Goal: Task Accomplishment & Management: Manage account settings

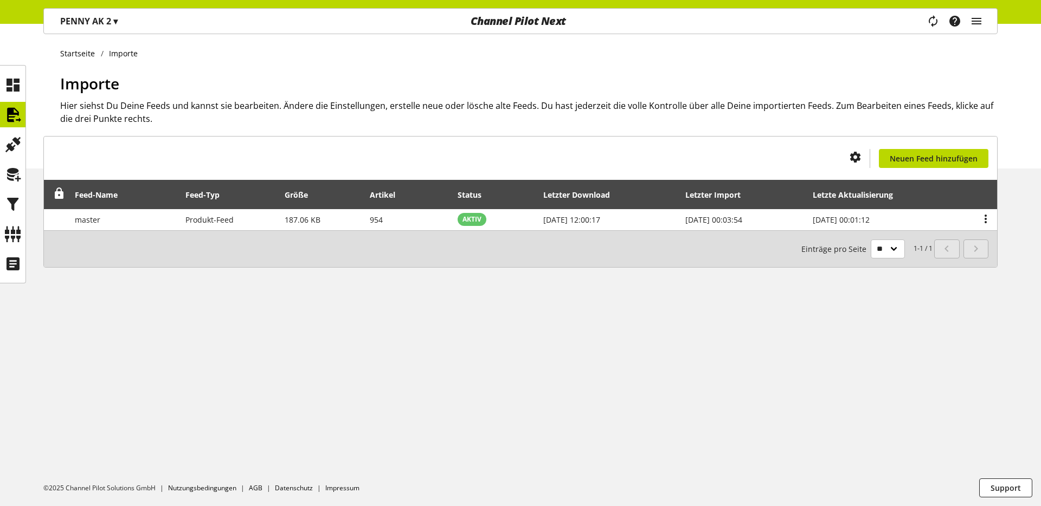
click at [104, 24] on p "PENNY AK 2 ▾" at bounding box center [88, 21] width 57 height 13
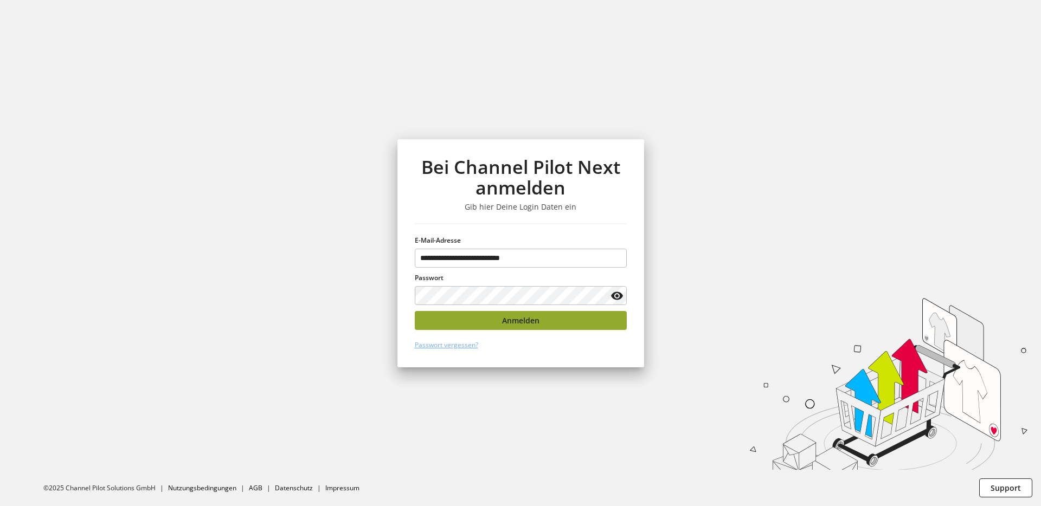
click at [471, 320] on button "Anmelden" at bounding box center [521, 320] width 212 height 19
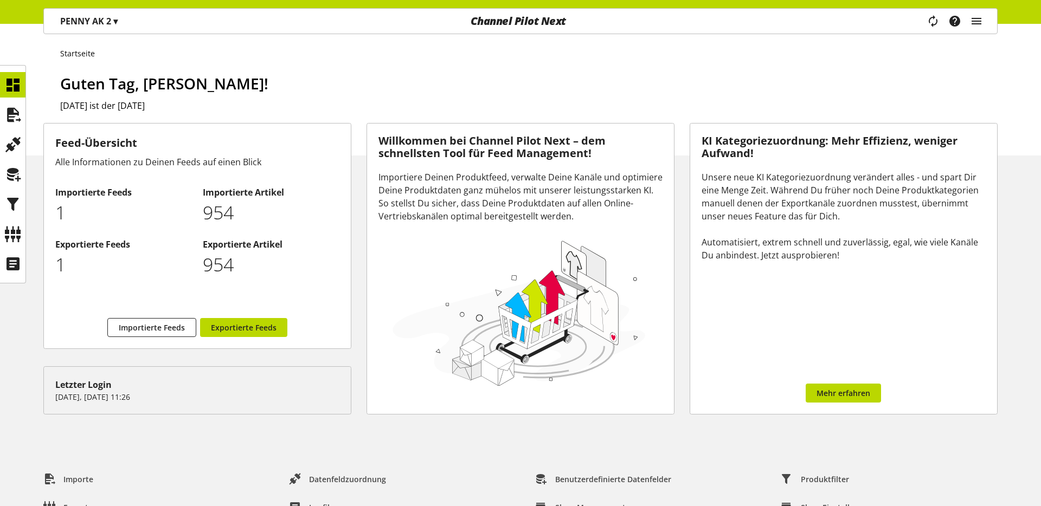
click at [103, 27] on p "PENNY AK 2 ▾" at bounding box center [88, 21] width 57 height 13
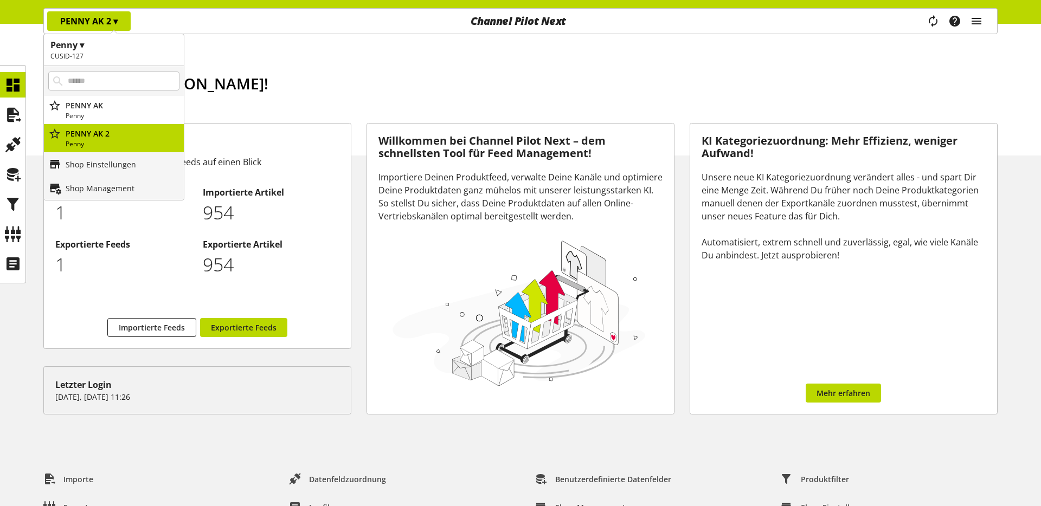
click at [123, 57] on h2 "CUSID-127" at bounding box center [113, 57] width 127 height 10
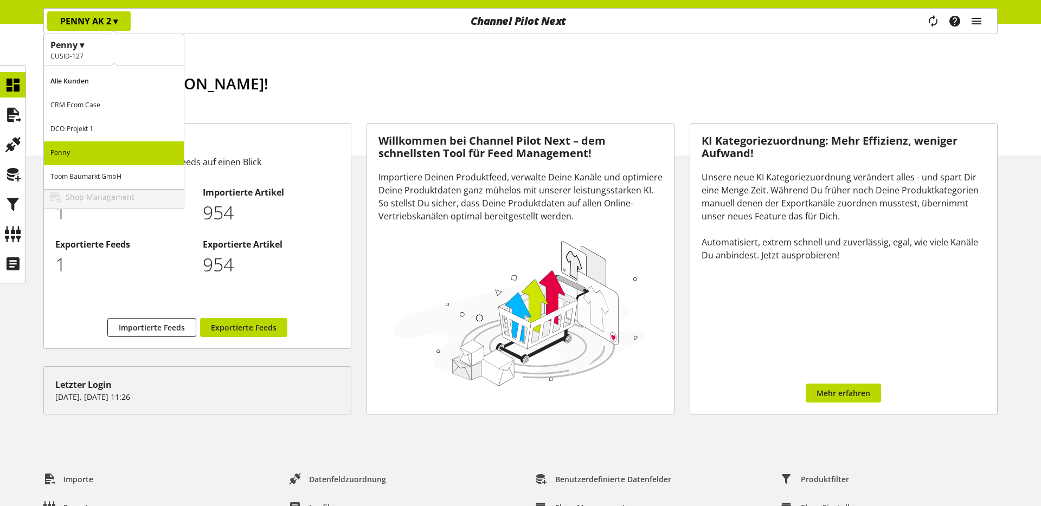
click at [108, 111] on p "CRM Ecom Case" at bounding box center [114, 106] width 140 height 24
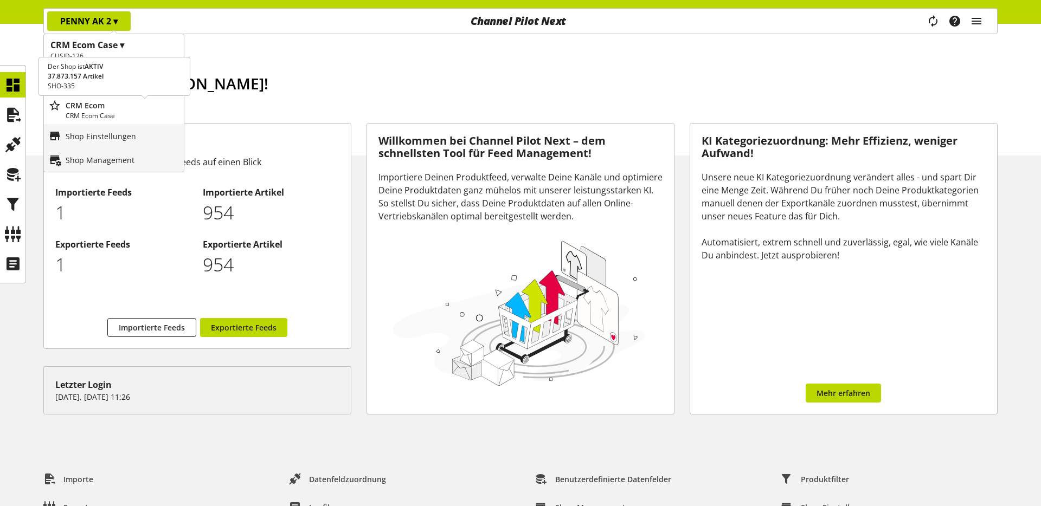
click at [130, 113] on p "CRM Ecom Case" at bounding box center [123, 116] width 114 height 10
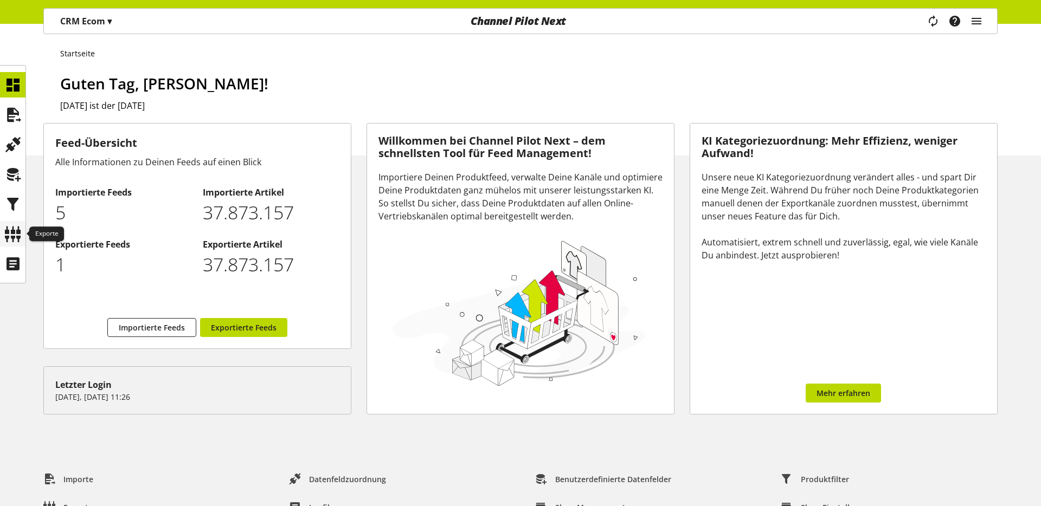
click at [20, 238] on icon at bounding box center [12, 234] width 17 height 22
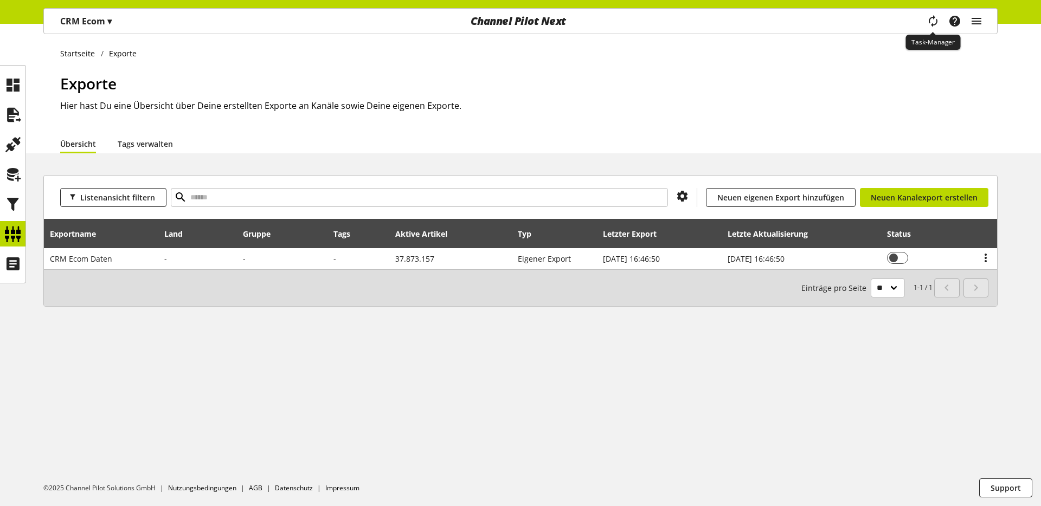
click at [933, 29] on span "main navigation" at bounding box center [933, 21] width 13 height 20
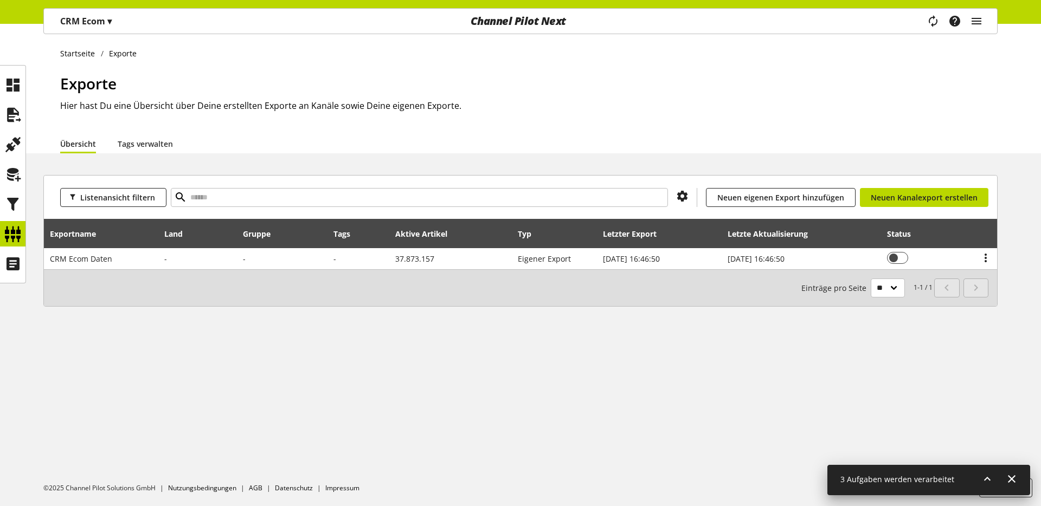
click at [986, 477] on icon at bounding box center [987, 480] width 13 height 20
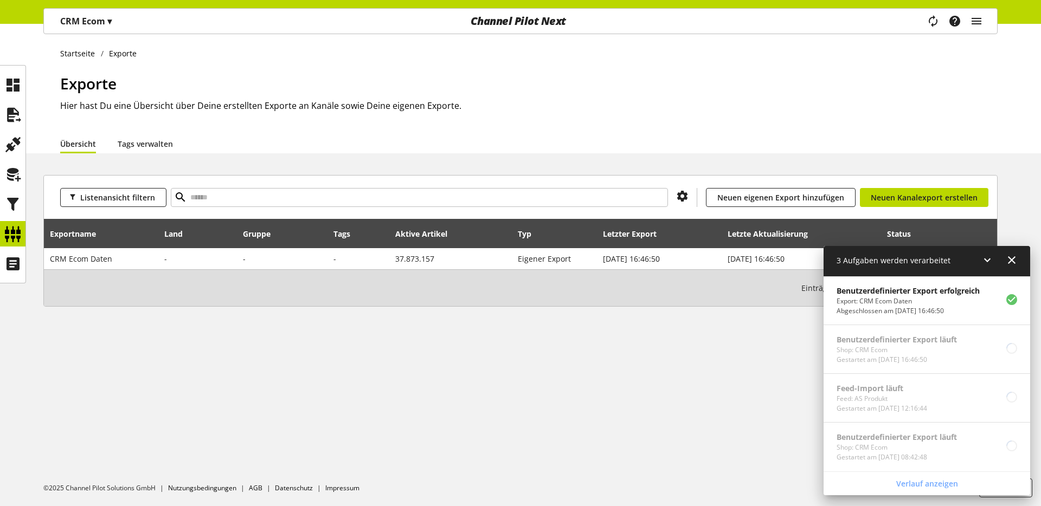
click at [301, 273] on div "1-1 / 1 Einträge pro Seite ** ** ** ***" at bounding box center [520, 288] width 953 height 37
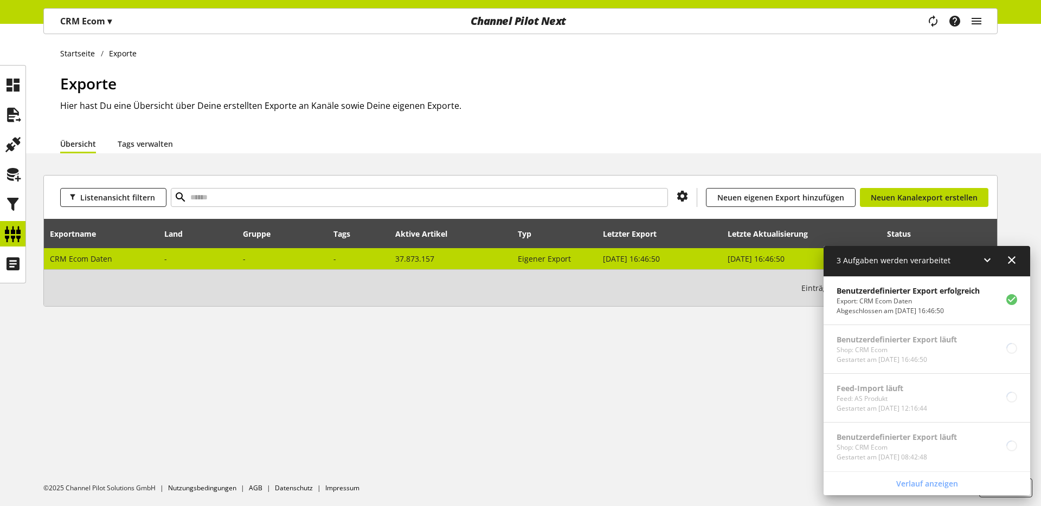
click at [91, 260] on span "CRM Ecom Daten" at bounding box center [81, 259] width 62 height 10
select select "********"
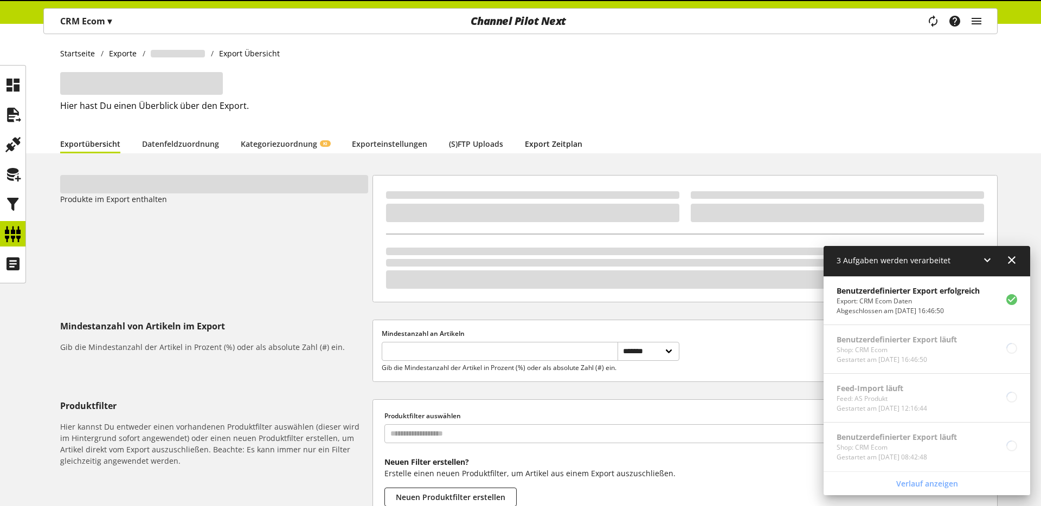
click at [557, 147] on link "Export Zeitplan" at bounding box center [553, 143] width 57 height 11
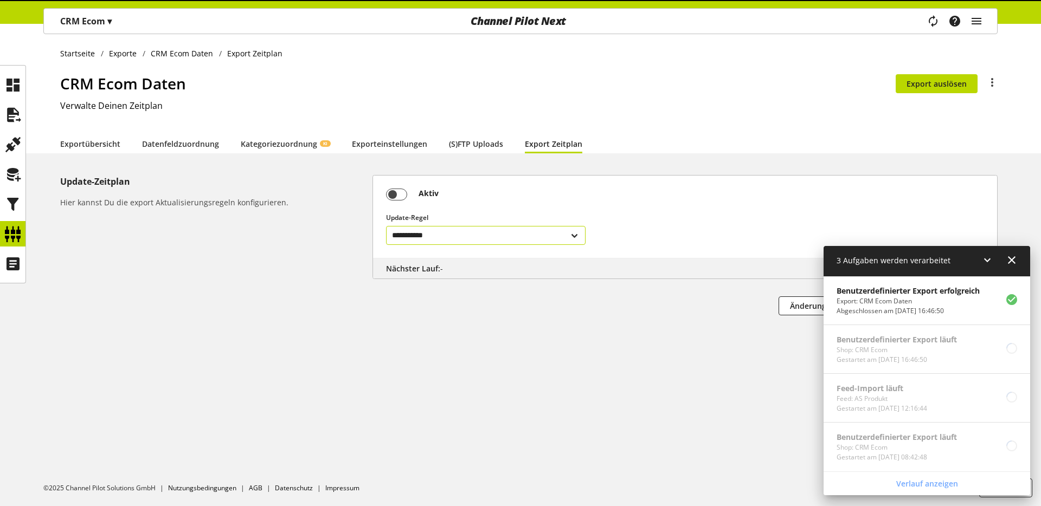
click at [448, 228] on select "**********" at bounding box center [486, 235] width 200 height 19
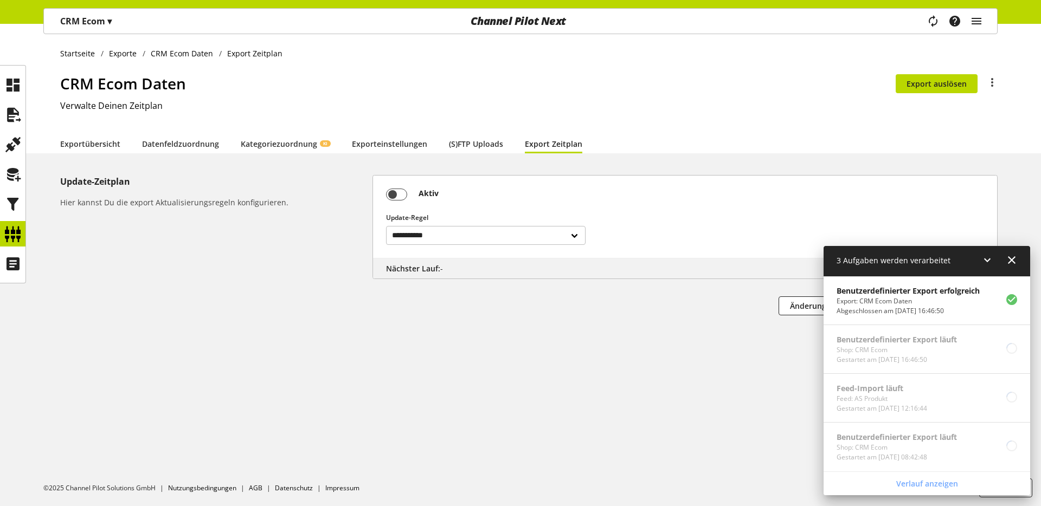
click at [986, 260] on icon at bounding box center [987, 261] width 13 height 20
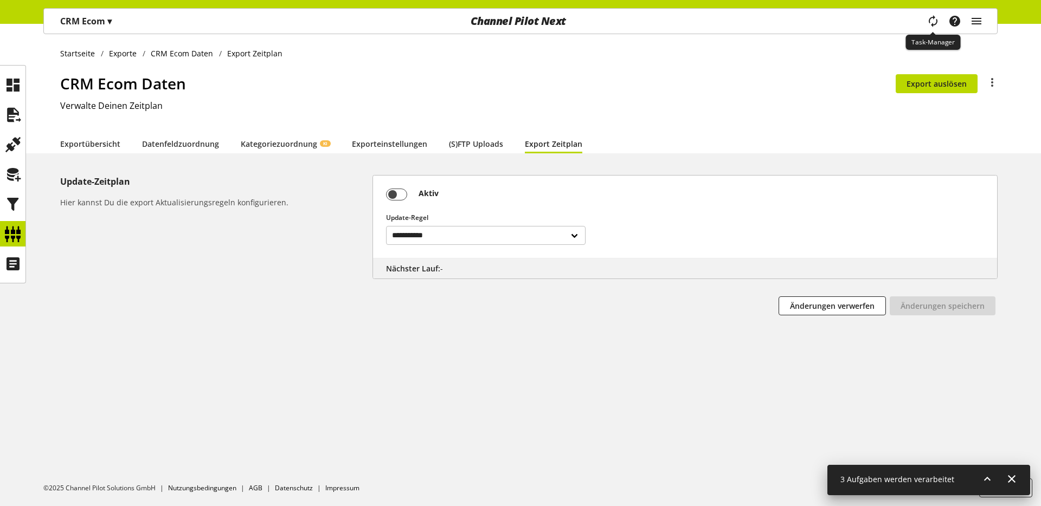
click at [928, 27] on span "main navigation" at bounding box center [933, 21] width 13 height 20
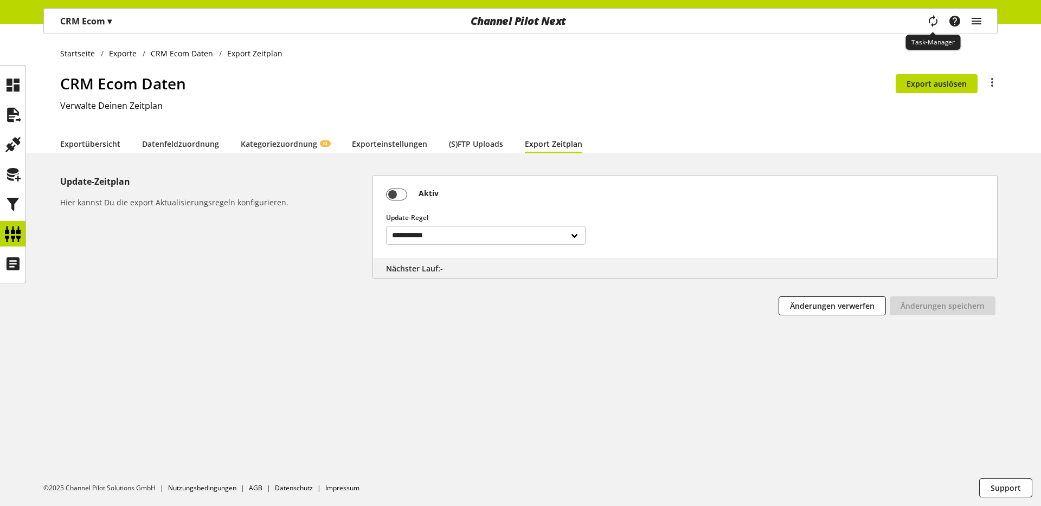
click at [928, 27] on icon "main navigation" at bounding box center [933, 21] width 13 height 20
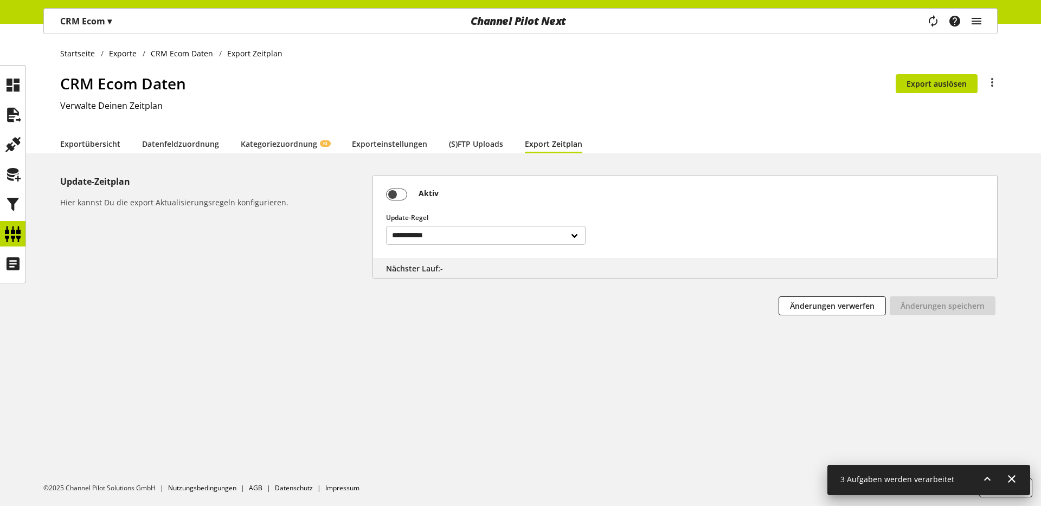
click at [981, 477] on icon at bounding box center [987, 480] width 13 height 20
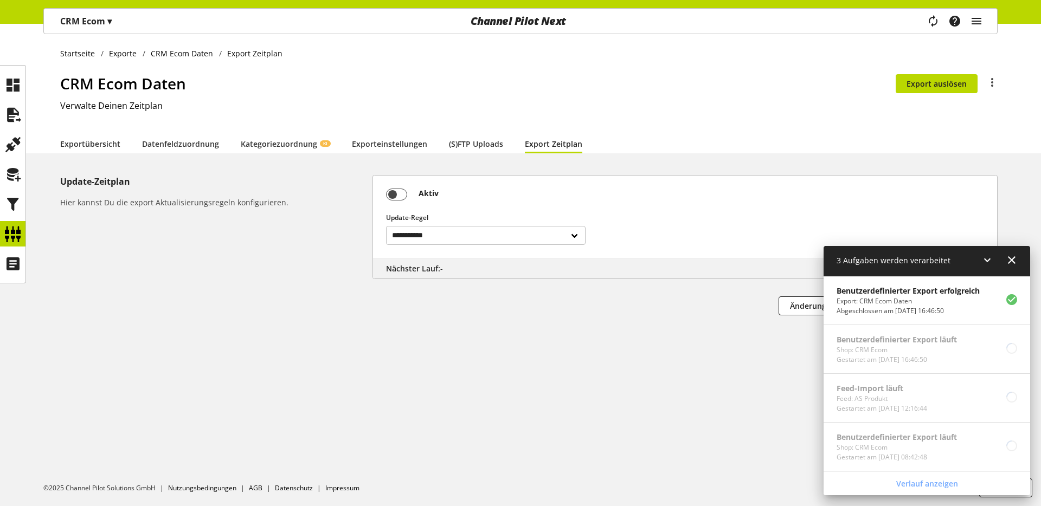
click at [992, 262] on icon at bounding box center [987, 261] width 13 height 20
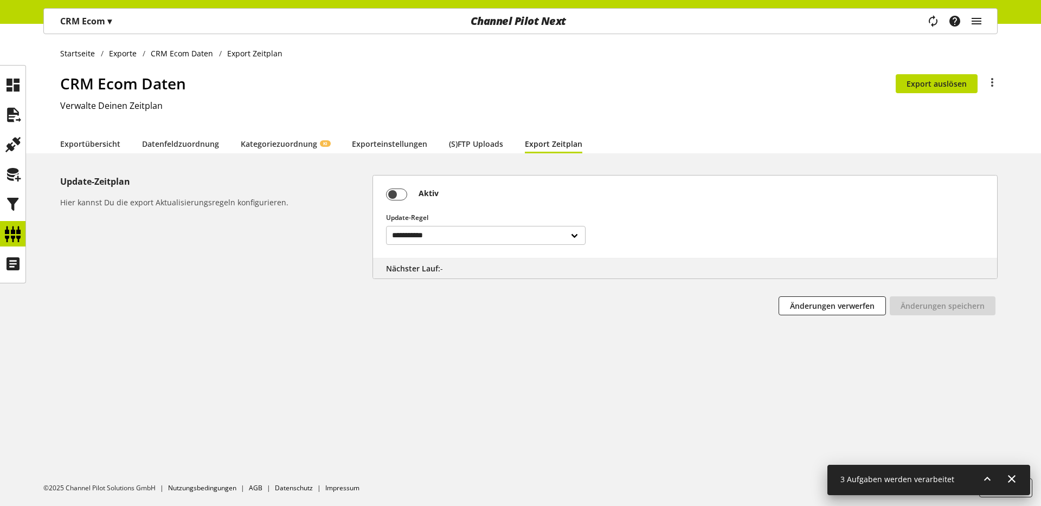
click at [433, 59] on ul "Startseite Exporte CRM Ecom Daten Export Zeitplan" at bounding box center [529, 53] width 938 height 11
drag, startPoint x: 197, startPoint y: 82, endPoint x: 61, endPoint y: 84, distance: 136.1
click at [61, 84] on h1 "CRM Ecom Daten" at bounding box center [478, 83] width 836 height 23
drag, startPoint x: 61, startPoint y: 104, endPoint x: 169, endPoint y: 107, distance: 108.5
click at [169, 108] on h2 "Verwalte Deinen Zeitplan" at bounding box center [529, 105] width 938 height 13
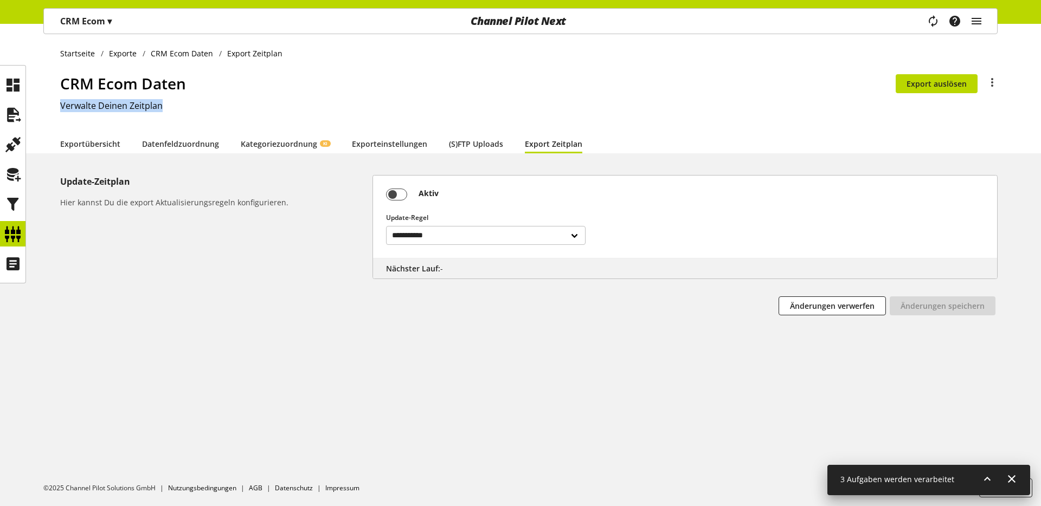
click at [169, 107] on h2 "Verwalte Deinen Zeitplan" at bounding box center [529, 105] width 938 height 13
drag, startPoint x: 60, startPoint y: 78, endPoint x: 143, endPoint y: 178, distance: 130.5
click at [143, 179] on div "**********" at bounding box center [520, 265] width 1041 height 483
click at [143, 178] on h5 "Update-Zeitplan" at bounding box center [214, 181] width 308 height 13
click at [150, 300] on div at bounding box center [216, 306] width 312 height 19
